Goal: Find specific page/section: Find specific page/section

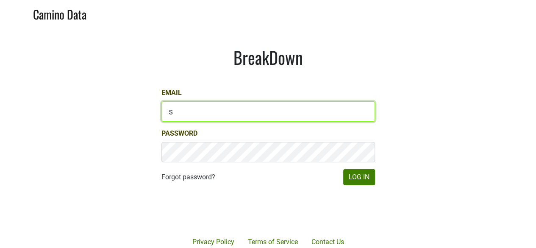
click at [243, 109] on input "s" at bounding box center [267, 111] width 213 height 20
type input "sbeer@truenorthwines.com"
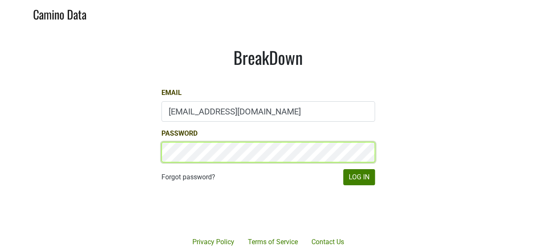
click at [343, 169] on button "Log In" at bounding box center [359, 177] width 32 height 16
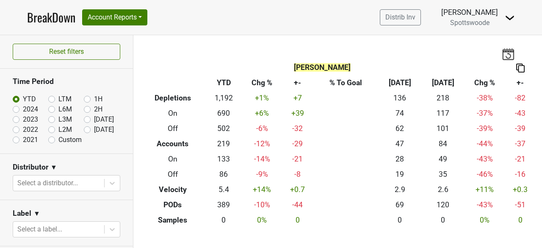
click at [58, 97] on label "LTM" at bounding box center [64, 99] width 13 height 10
click at [49, 97] on input "LTM" at bounding box center [65, 98] width 34 height 8
radio input "true"
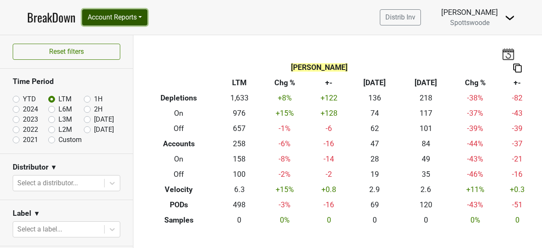
click at [136, 21] on button "Account Reports" at bounding box center [114, 17] width 65 height 16
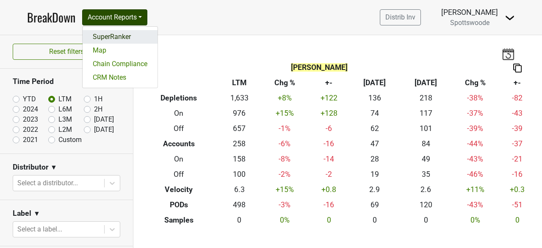
click at [120, 39] on link "SuperRanker" at bounding box center [120, 37] width 75 height 14
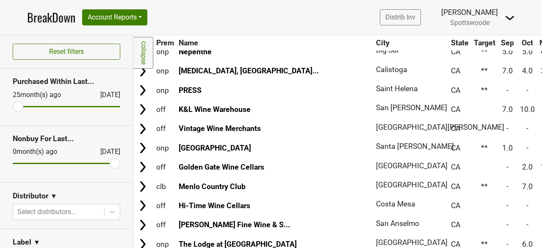
scroll to position [286, 0]
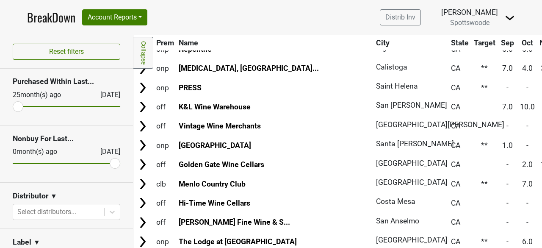
click at [489, 17] on div "Sara Beer" at bounding box center [469, 12] width 57 height 11
click at [508, 17] on img at bounding box center [510, 18] width 10 height 10
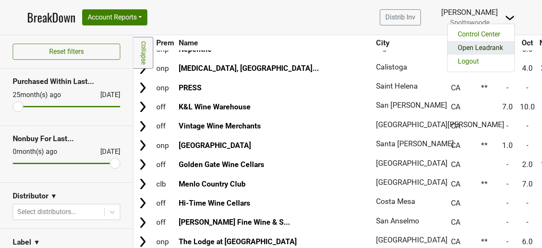
click at [482, 51] on link "Open Leadrank" at bounding box center [480, 48] width 67 height 14
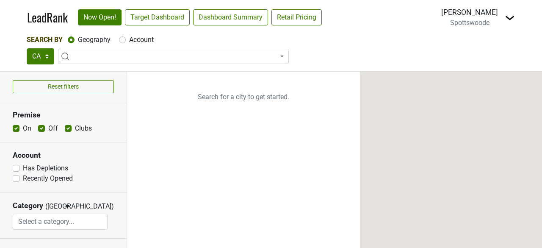
select select
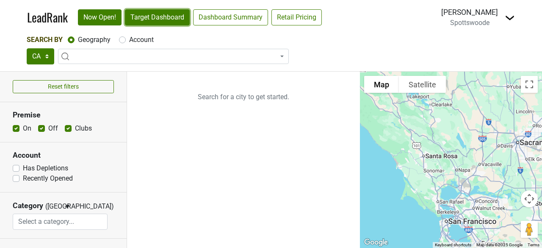
click at [172, 19] on link "Target Dashboard" at bounding box center [157, 17] width 65 height 16
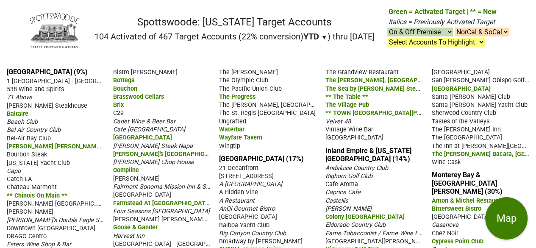
click at [307, 33] on span "YTD" at bounding box center [311, 36] width 16 height 10
click at [309, 70] on div "LTM" at bounding box center [319, 72] width 32 height 19
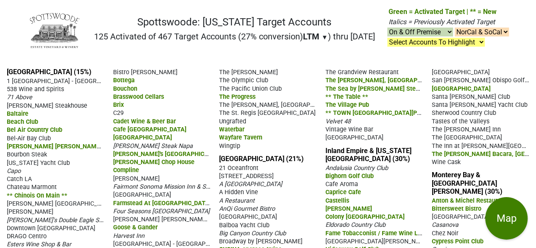
click at [479, 32] on select "NorCal & SoCal NorCal Only SoCal Only" at bounding box center [481, 32] width 54 height 9
select select "SoCal"
click at [454, 28] on select "NorCal & SoCal NorCal Only SoCal Only" at bounding box center [481, 32] width 54 height 9
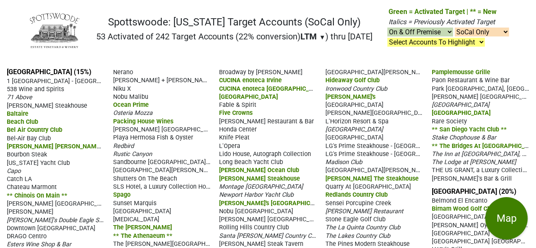
click at [461, 31] on select "NorCal & SoCal NorCal Only SoCal Only" at bounding box center [481, 32] width 54 height 9
select select "NorCal"
click at [454, 28] on select "NorCal & SoCal NorCal Only SoCal Only" at bounding box center [481, 32] width 54 height 9
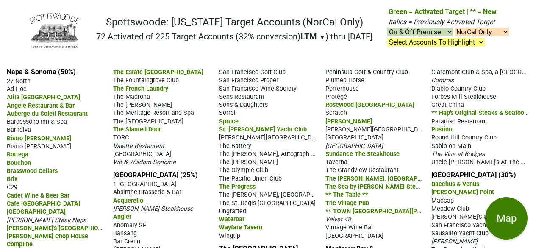
select select "NorCal"
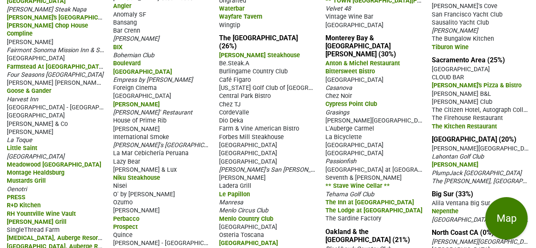
scroll to position [211, 0]
